Goal: Browse casually: Explore the website without a specific task or goal

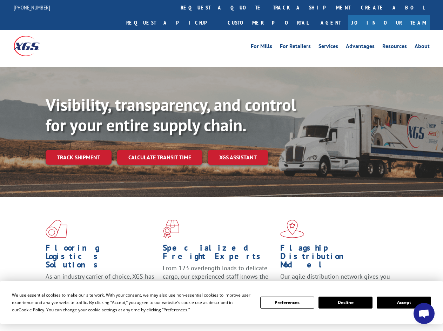
click at [221, 165] on div "Visibility, transparency, and control for your entire supply chain. Track shipm…" at bounding box center [244, 144] width 397 height 98
click at [25, 309] on span "Cookie Policy" at bounding box center [32, 310] width 26 height 6
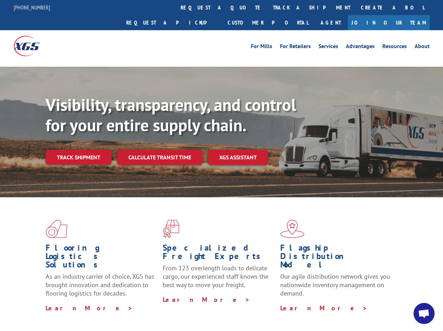
click at [169, 309] on div "Flooring Logistics Solutions As an industry carrier of choice, XGS has brought …" at bounding box center [221, 267] width 443 height 141
click at [287, 302] on div "Flooring Logistics Solutions As an industry carrier of choice, XGS has brought …" at bounding box center [221, 265] width 443 height 137
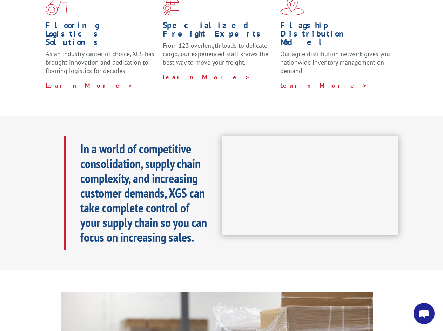
click at [222, 165] on iframe at bounding box center [310, 186] width 177 height 100
click at [201, 21] on h1 "Specialized Freight Experts" at bounding box center [219, 31] width 112 height 20
click at [245, 21] on h1 "Specialized Freight Experts" at bounding box center [219, 31] width 112 height 20
click at [289, 21] on h1 "Flagship Distribution Model" at bounding box center [336, 35] width 112 height 29
